Goal: Information Seeking & Learning: Learn about a topic

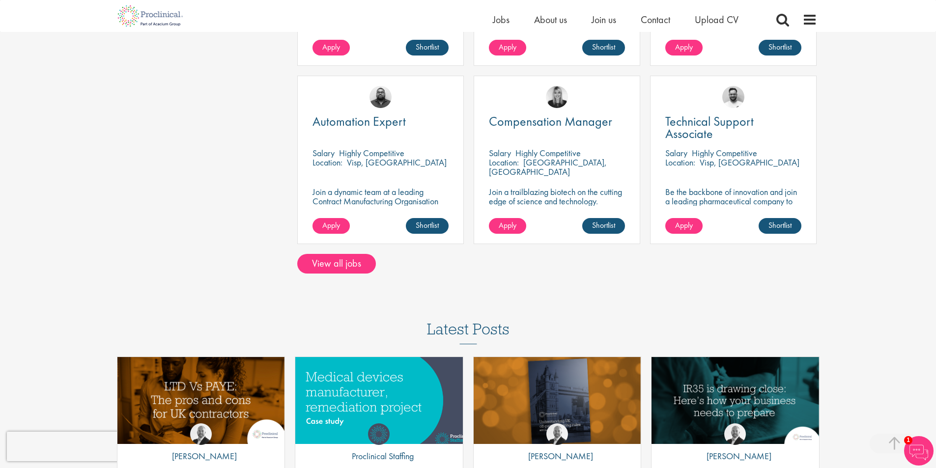
scroll to position [835, 0]
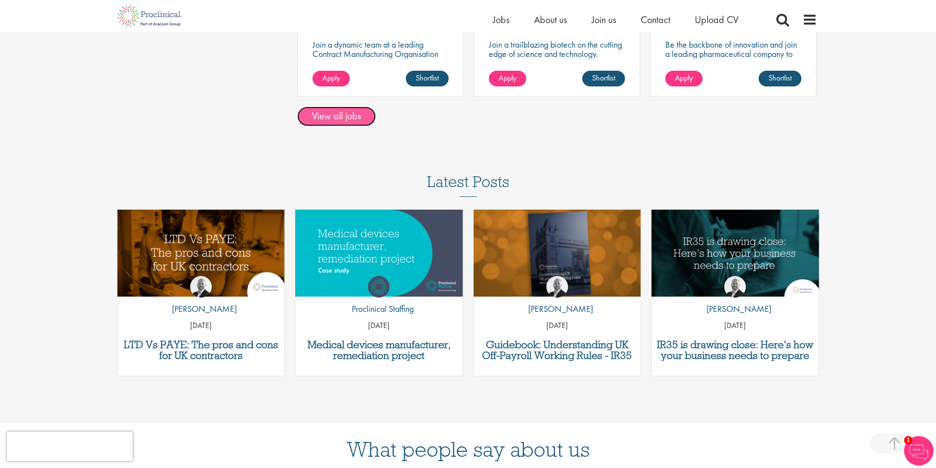
click at [351, 118] on link "View all jobs" at bounding box center [336, 117] width 79 height 20
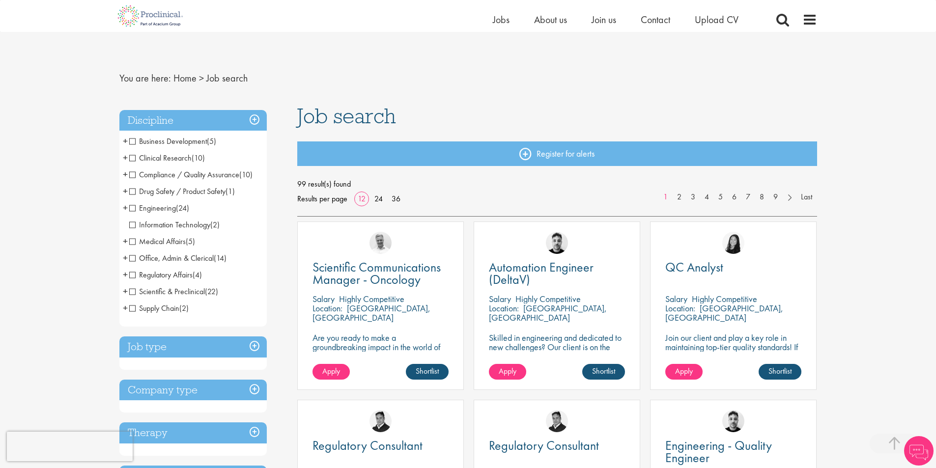
scroll to position [197, 0]
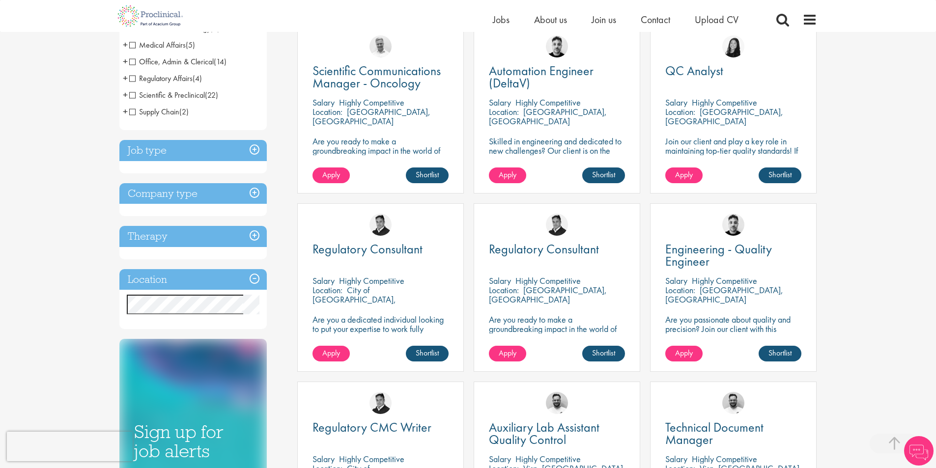
click at [237, 281] on h3 "Location" at bounding box center [192, 279] width 147 height 21
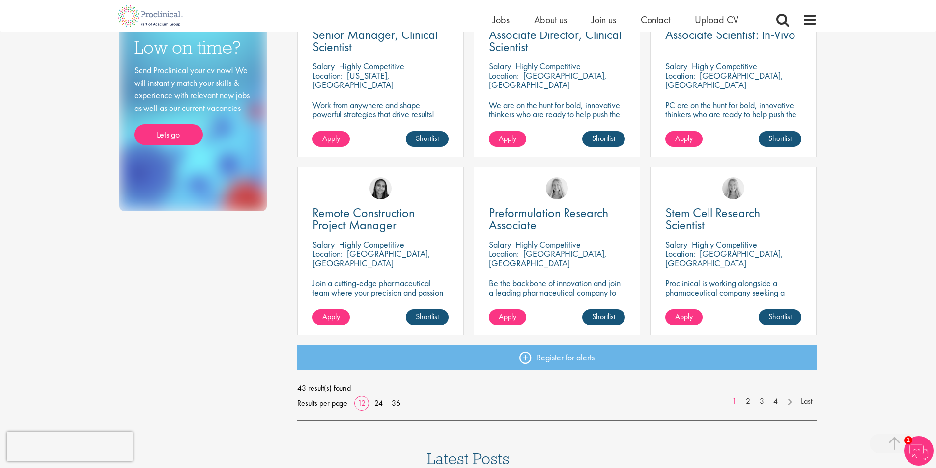
scroll to position [639, 0]
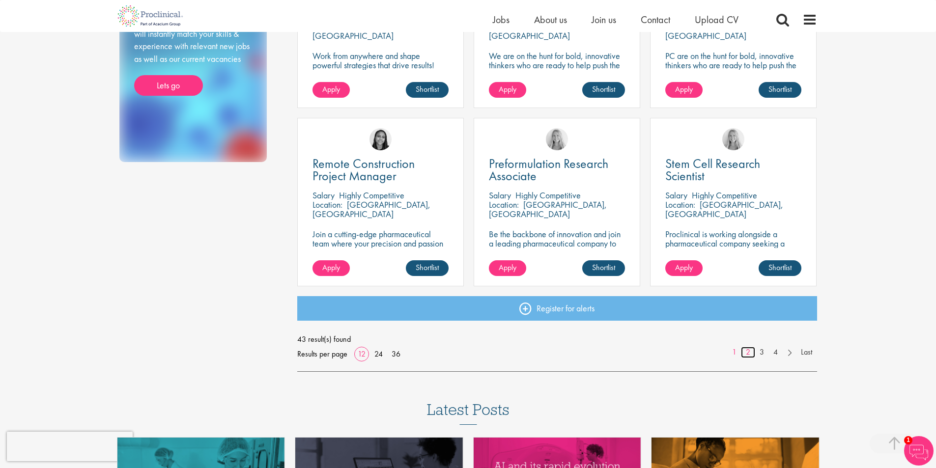
click at [748, 356] on link "2" at bounding box center [748, 352] width 14 height 11
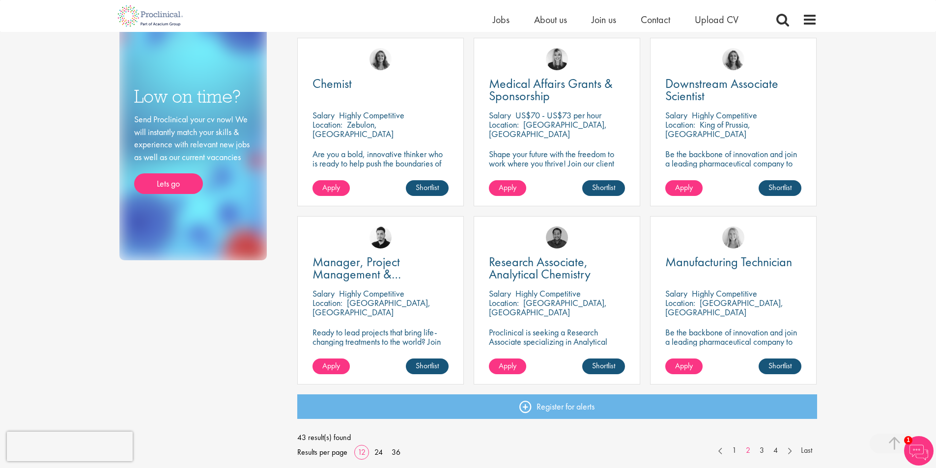
scroll to position [639, 0]
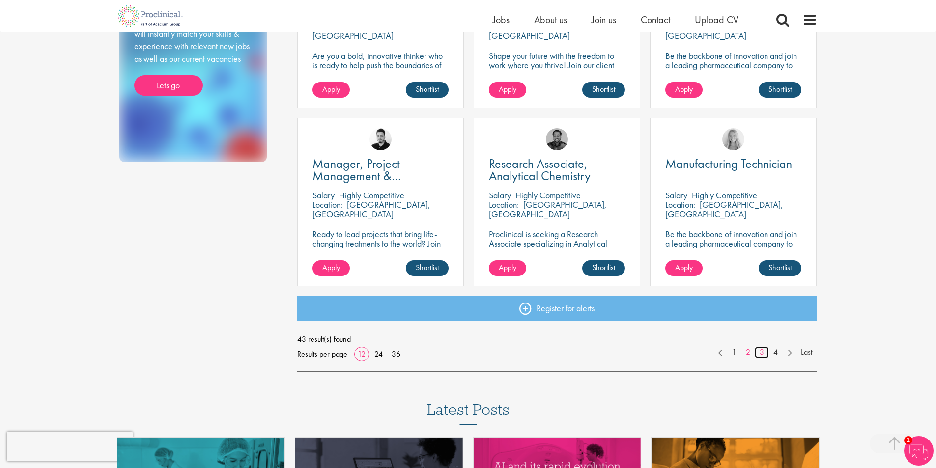
click at [757, 353] on link "3" at bounding box center [762, 352] width 14 height 11
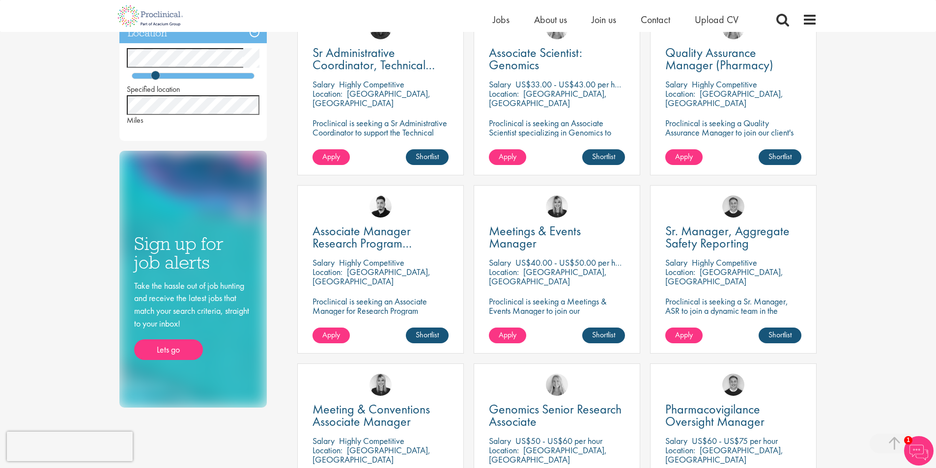
scroll to position [540, 0]
